Goal: Find contact information: Find contact information

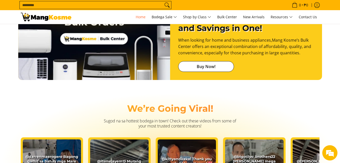
scroll to position [734, 0]
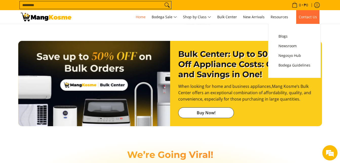
click at [309, 16] on span "Contact Us" at bounding box center [308, 16] width 18 height 5
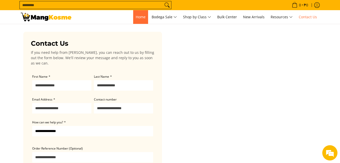
click at [142, 14] on link "Home" at bounding box center [140, 17] width 15 height 14
